Goal: Check status

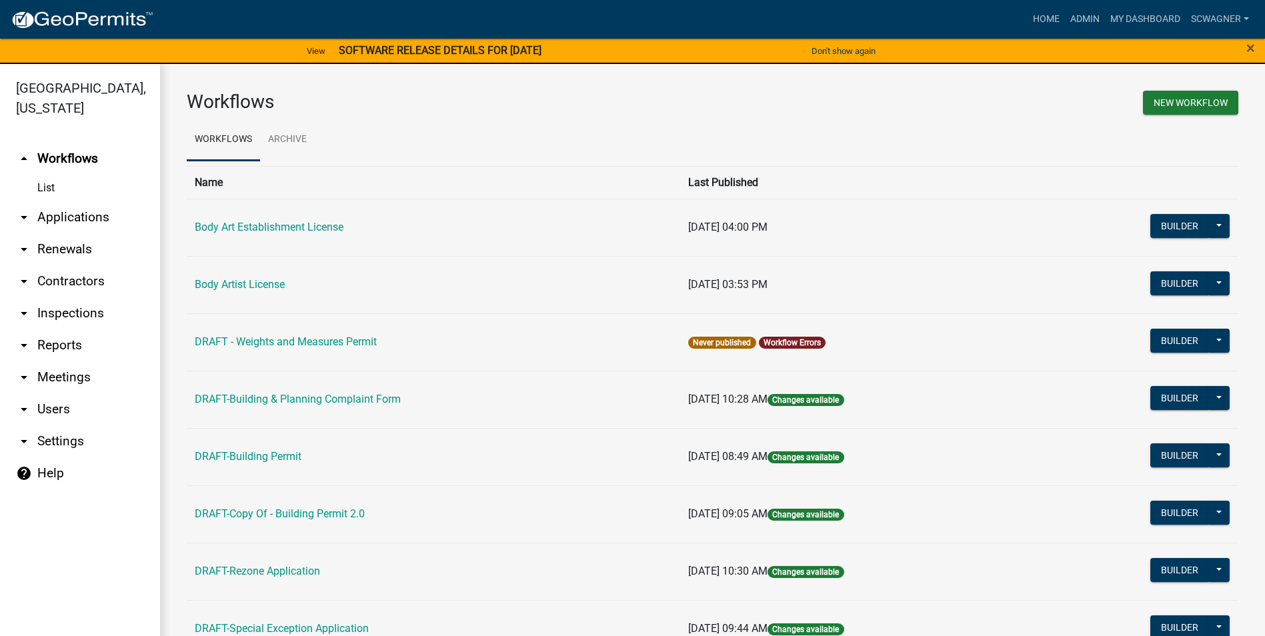
click at [69, 216] on link "arrow_drop_down Applications" at bounding box center [80, 217] width 160 height 32
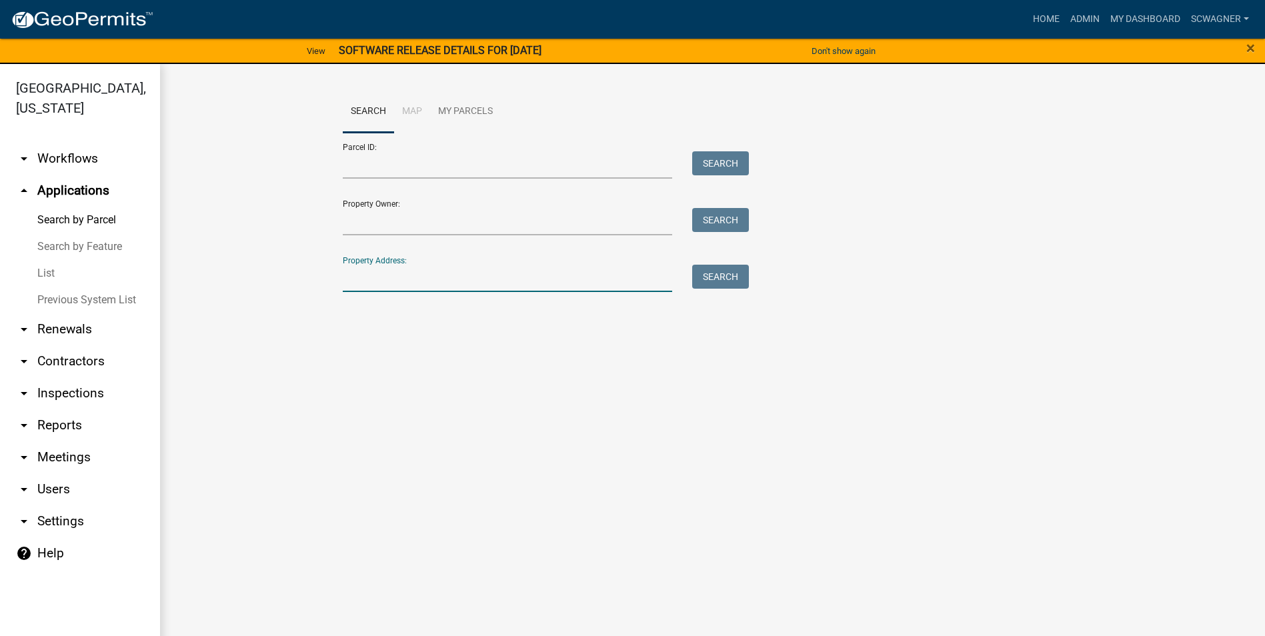
click at [365, 279] on input "Property Address:" at bounding box center [508, 278] width 330 height 27
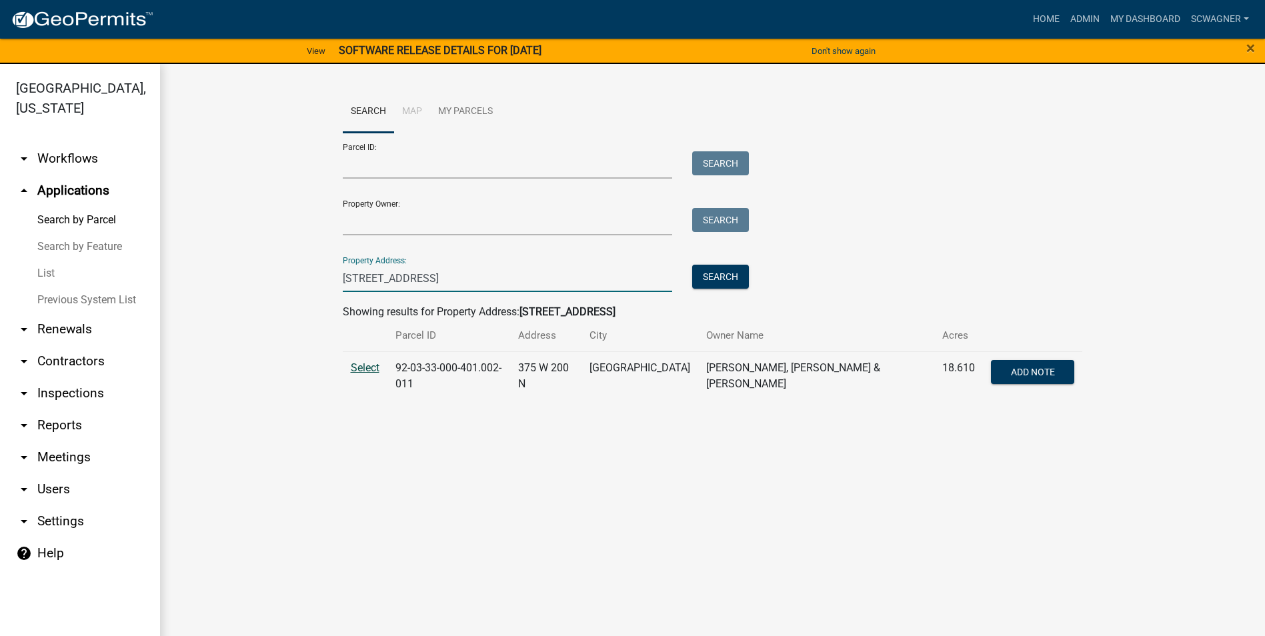
type input "[STREET_ADDRESS]"
click at [363, 366] on span "Select" at bounding box center [365, 367] width 29 height 13
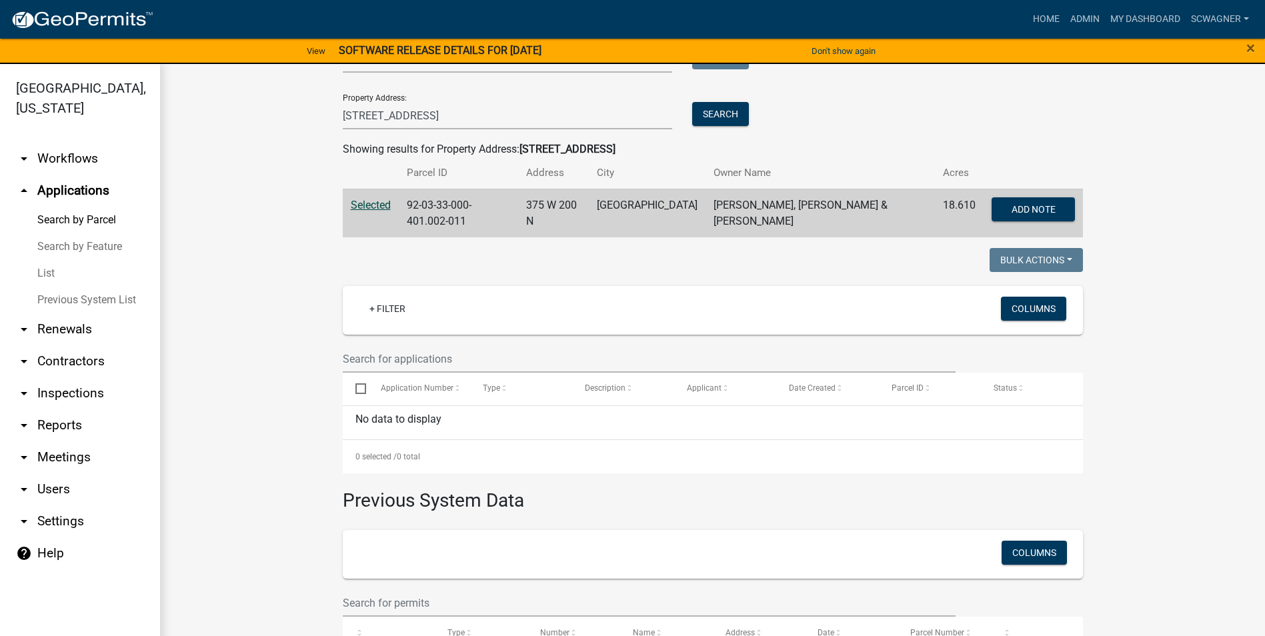
scroll to position [250, 0]
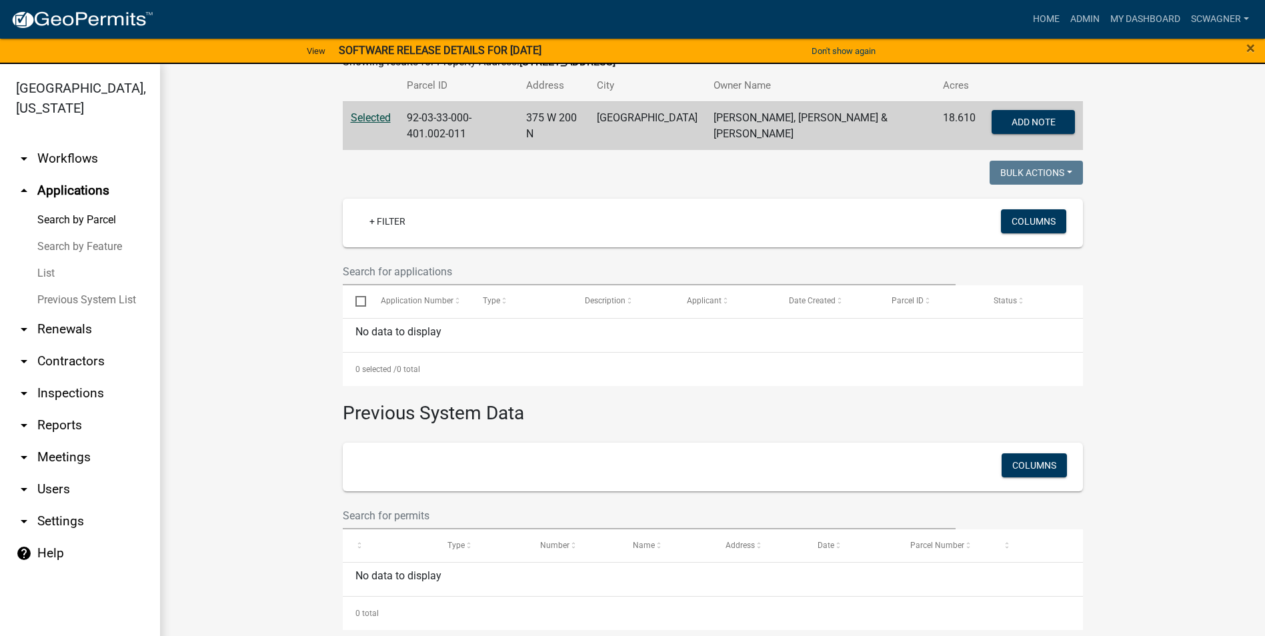
click at [119, 296] on link "Previous System List" at bounding box center [80, 300] width 160 height 27
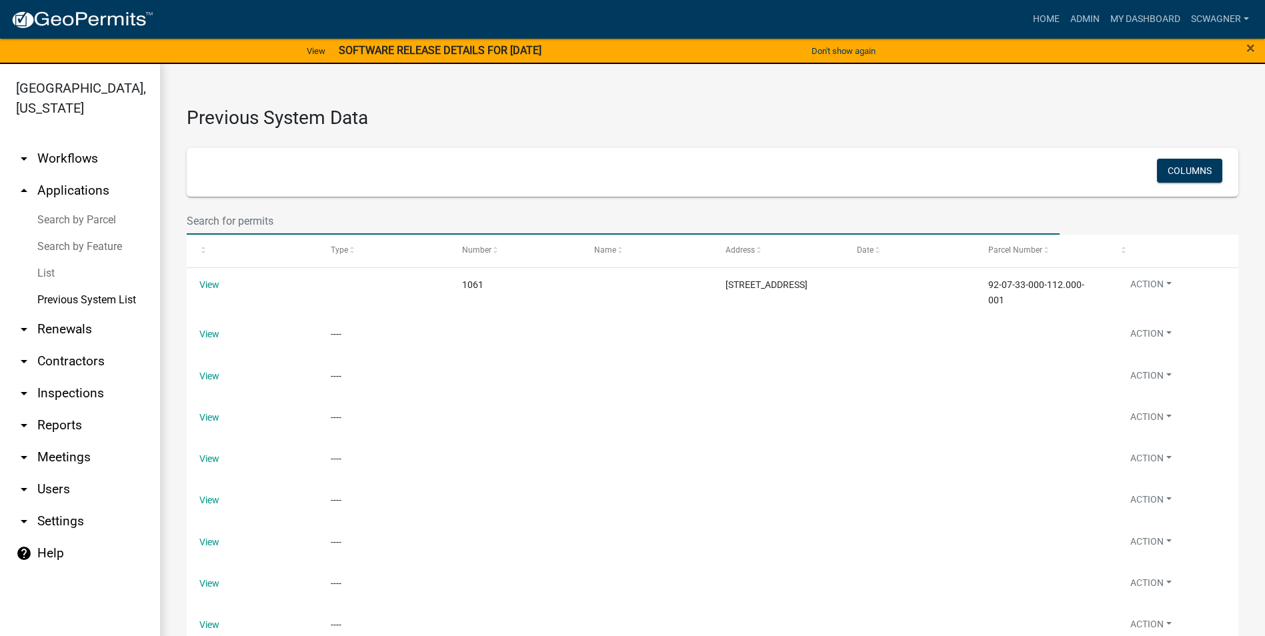
click at [260, 211] on input "text" at bounding box center [623, 220] width 873 height 27
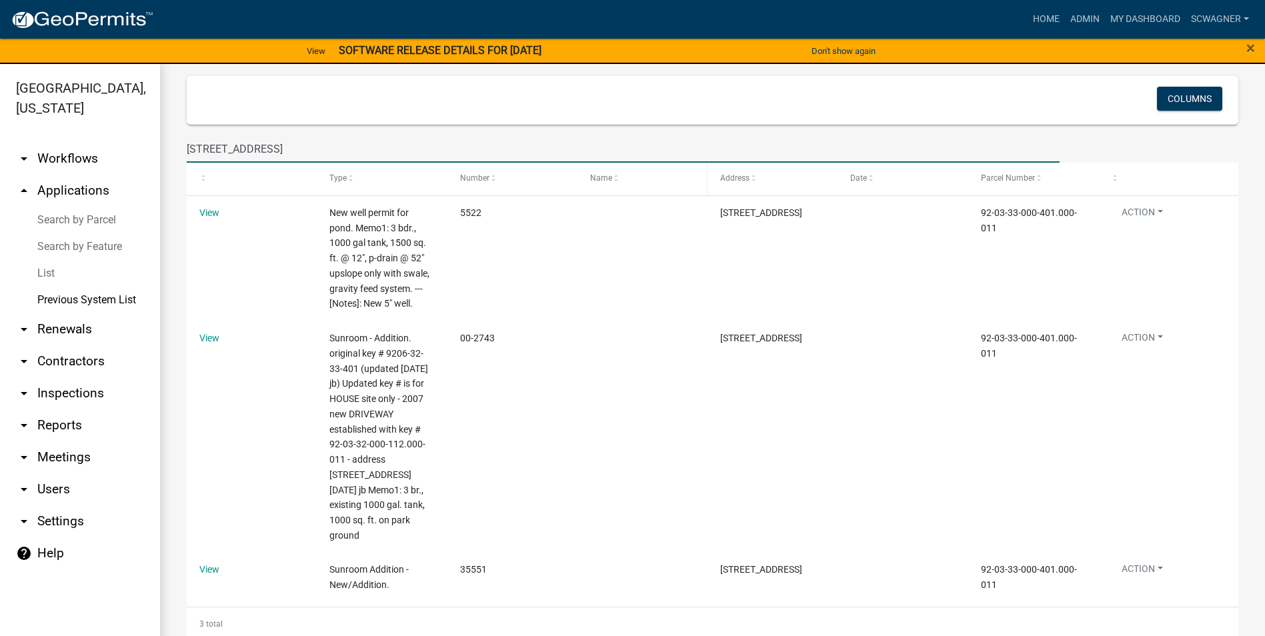
scroll to position [16, 0]
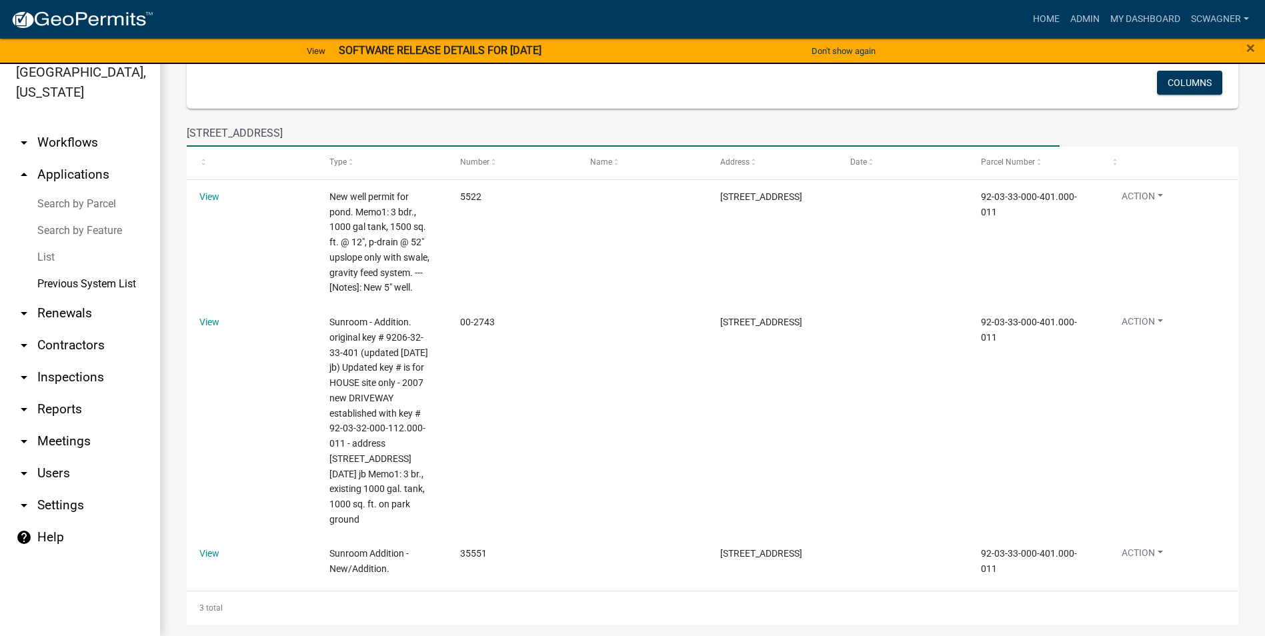
type input "[STREET_ADDRESS]"
